Goal: Information Seeking & Learning: Learn about a topic

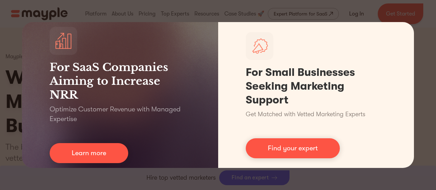
click at [432, 57] on div "For SaaS Companies Aiming to Increase NRR Optimize Customer Revenue with Manage…" at bounding box center [218, 95] width 436 height 190
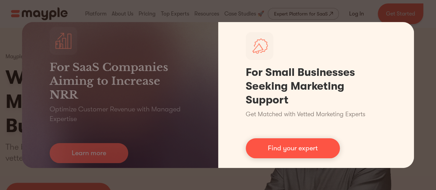
click at [393, 16] on div "For SaaS Companies Aiming to Increase NRR Optimize Customer Revenue with Manage…" at bounding box center [218, 95] width 436 height 190
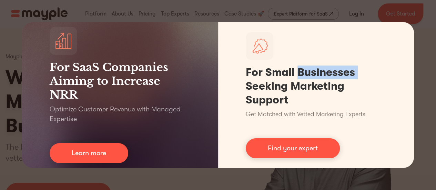
click at [393, 16] on div "For SaaS Companies Aiming to Increase NRR Optimize Customer Revenue with Manage…" at bounding box center [218, 95] width 436 height 190
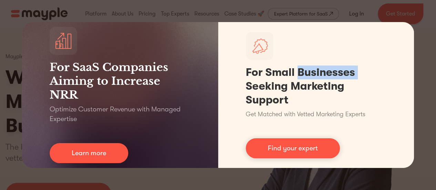
click at [397, 10] on div "For SaaS Companies Aiming to Increase NRR Optimize Customer Revenue with Manage…" at bounding box center [218, 95] width 436 height 190
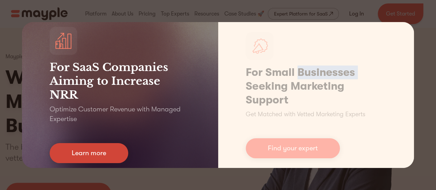
click at [97, 150] on link "Learn more" at bounding box center [89, 153] width 79 height 20
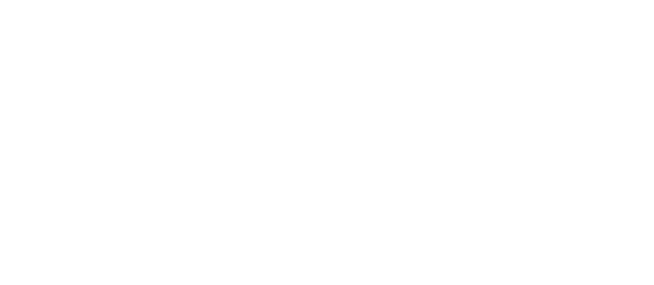
scroll to position [276, 0]
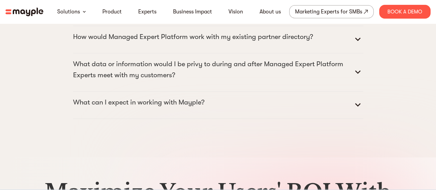
scroll to position [3544, 0]
